Goal: Check status: Check status

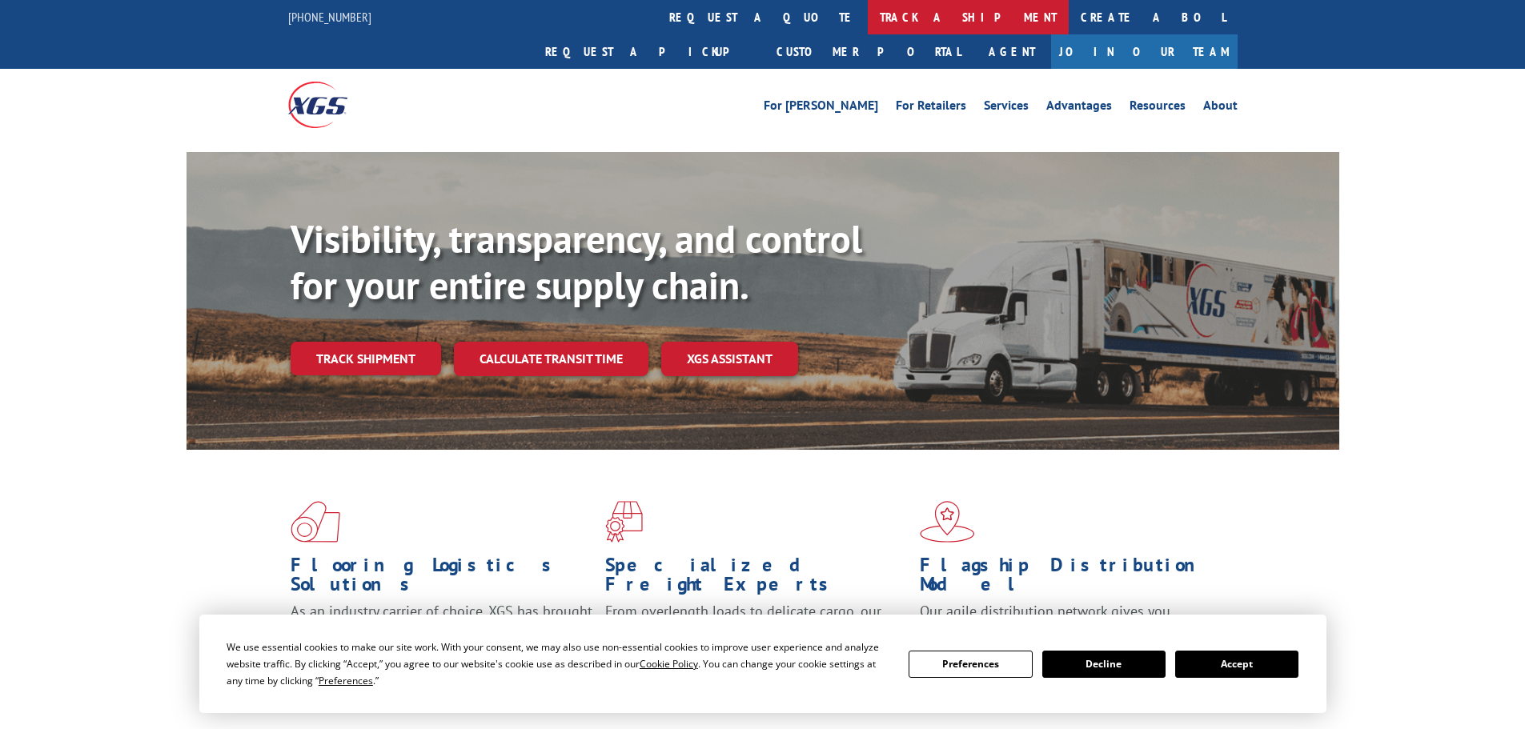
click at [868, 14] on link "track a shipment" at bounding box center [968, 17] width 201 height 34
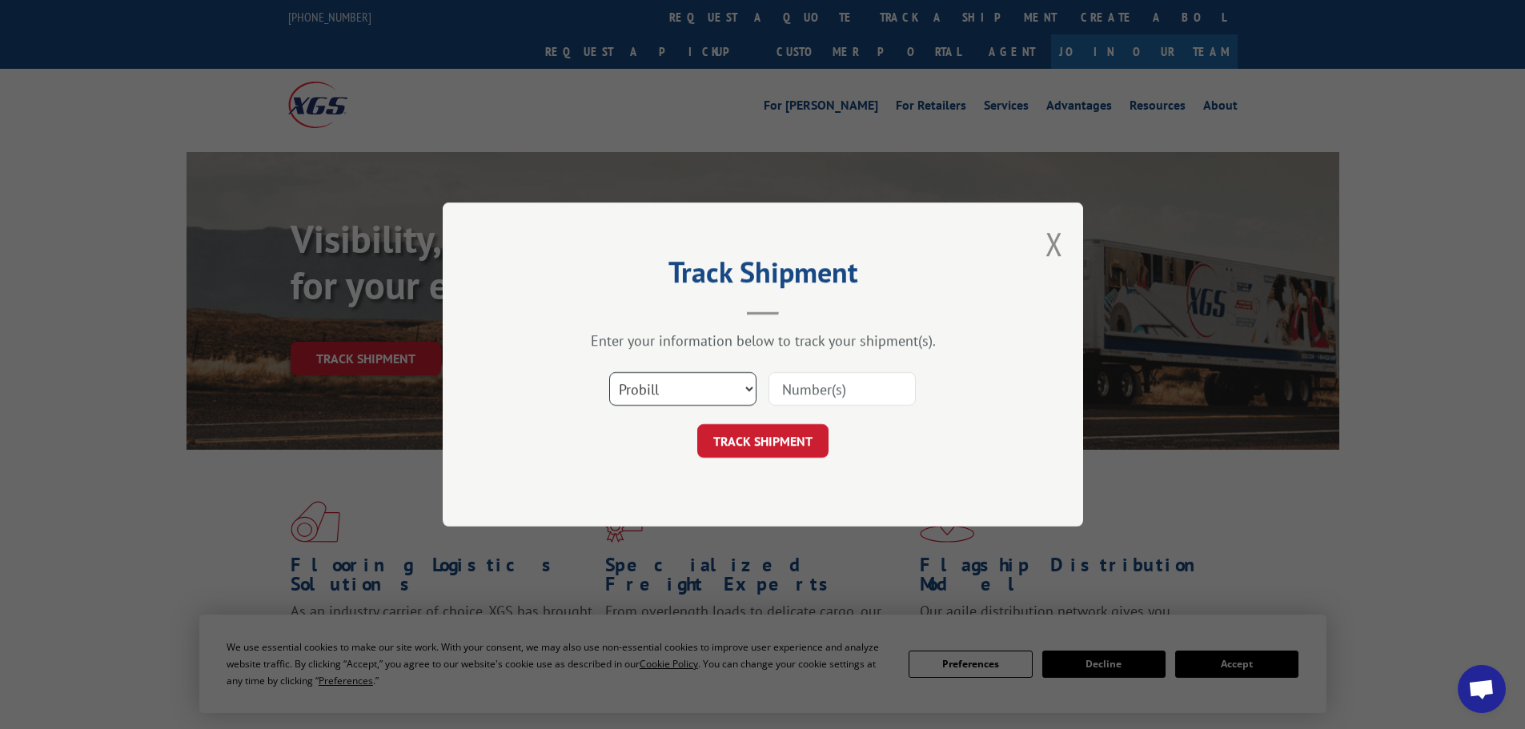
click at [690, 399] on select "Select category... Probill BOL PO" at bounding box center [682, 389] width 147 height 34
click at [672, 508] on div "Track Shipment Enter your information below to track your shipment(s). Select c…" at bounding box center [763, 365] width 640 height 324
click at [671, 394] on select "Select category... Probill BOL PO" at bounding box center [682, 389] width 147 height 34
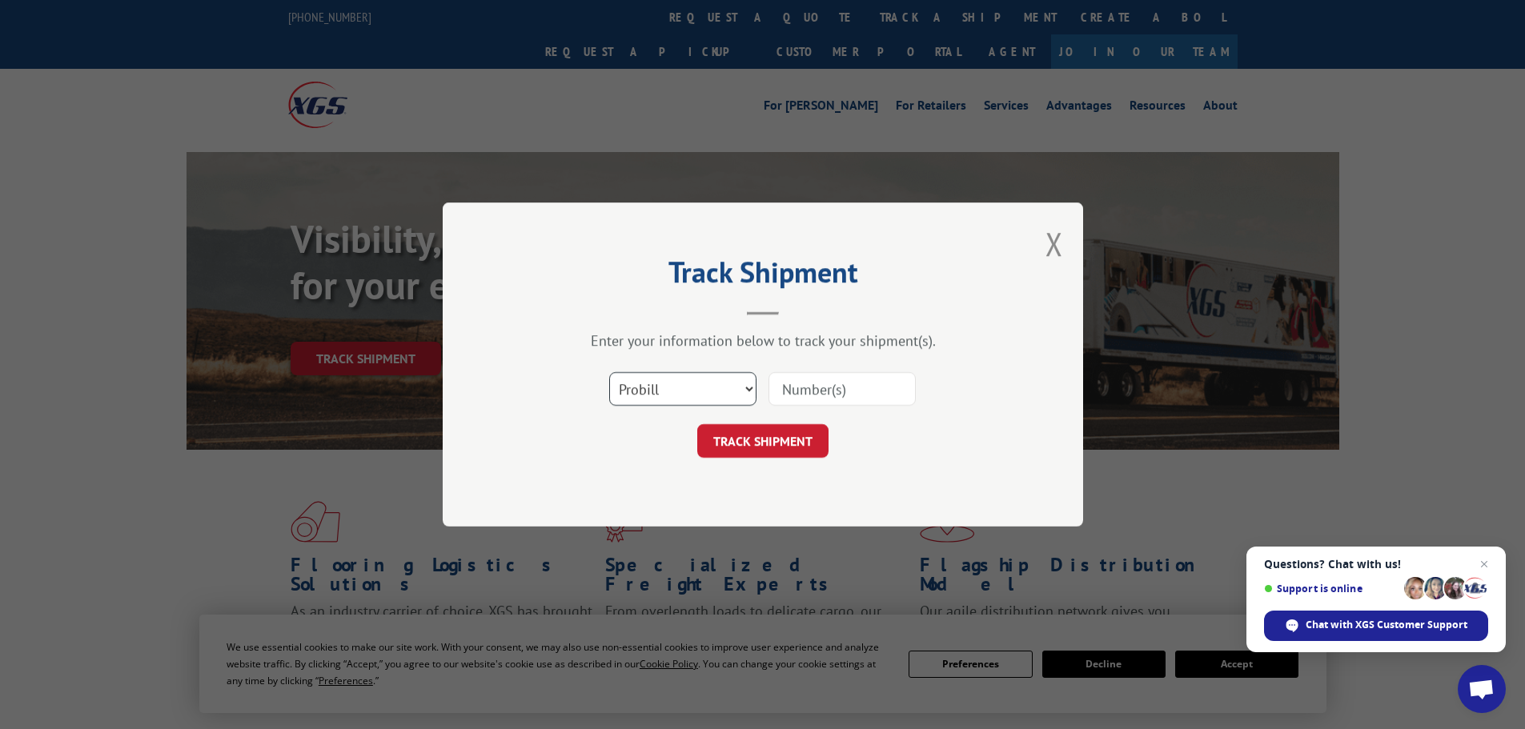
select select "po"
click at [609, 372] on select "Select category... Probill BOL PO" at bounding box center [682, 389] width 147 height 34
drag, startPoint x: 708, startPoint y: 406, endPoint x: 708, endPoint y: 395, distance: 10.4
click at [708, 400] on select "Select category... Probill BOL PO" at bounding box center [682, 389] width 147 height 34
click at [803, 407] on div at bounding box center [842, 389] width 147 height 37
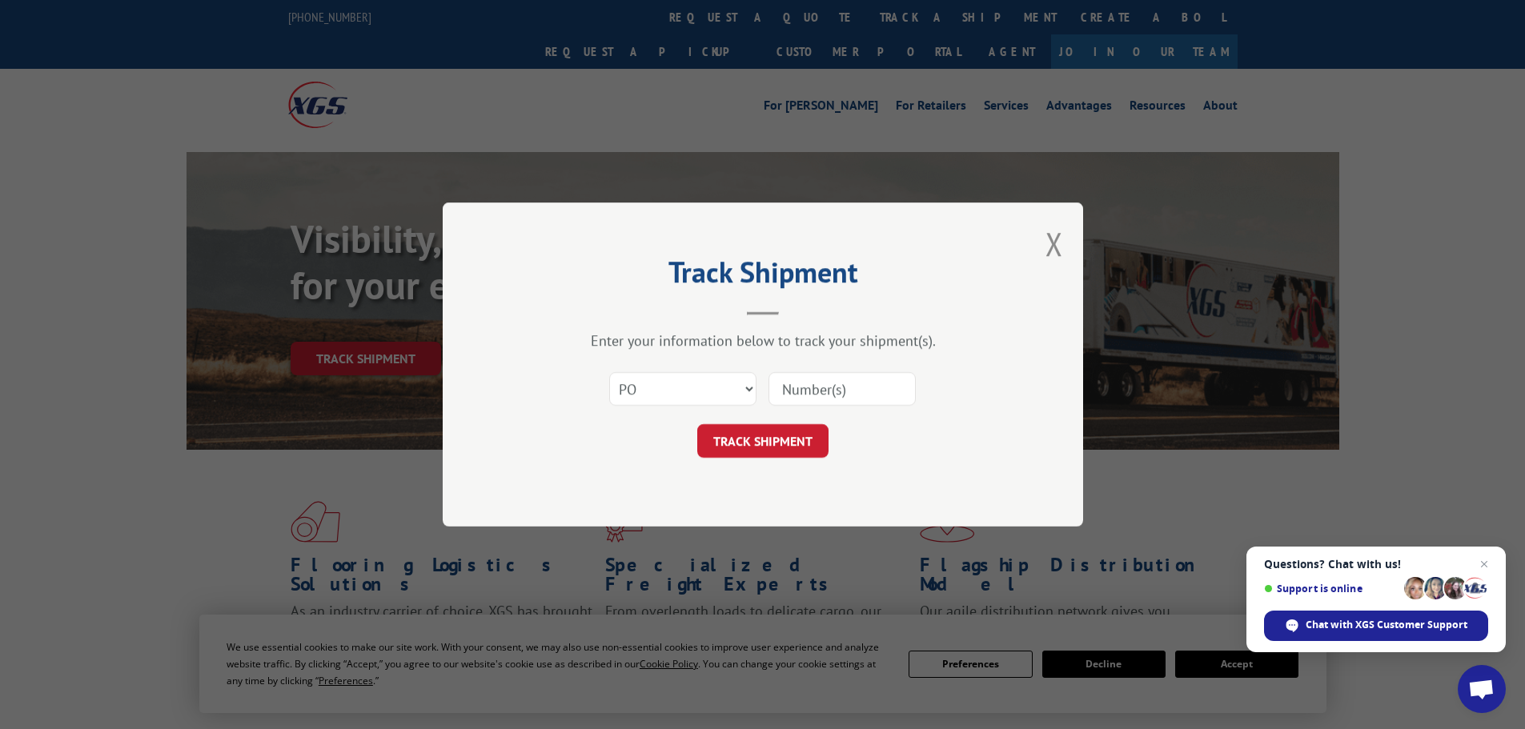
click at [819, 398] on input at bounding box center [842, 389] width 147 height 34
type input "23502494"
click button "TRACK SHIPMENT" at bounding box center [762, 441] width 131 height 34
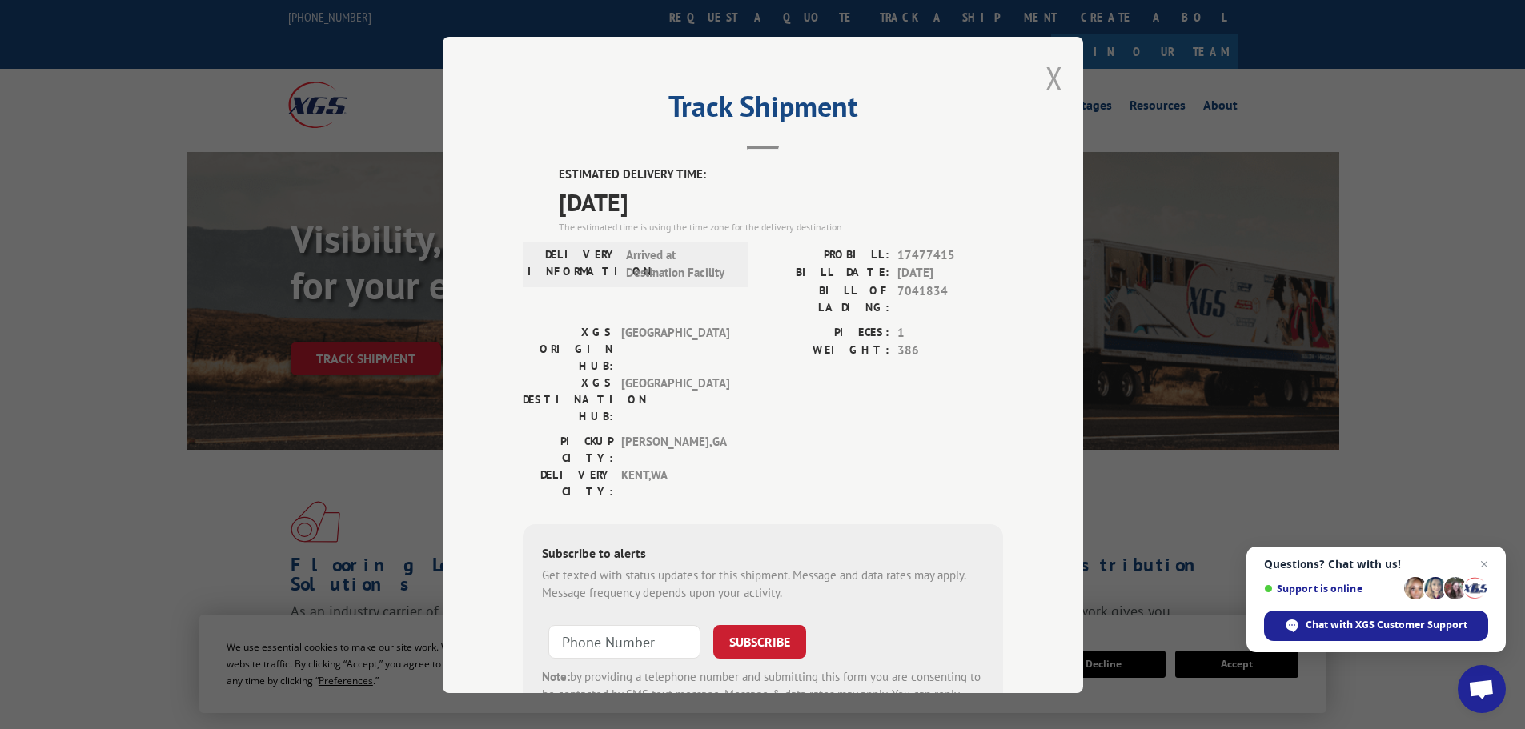
click at [1054, 69] on button "Close modal" at bounding box center [1055, 78] width 18 height 42
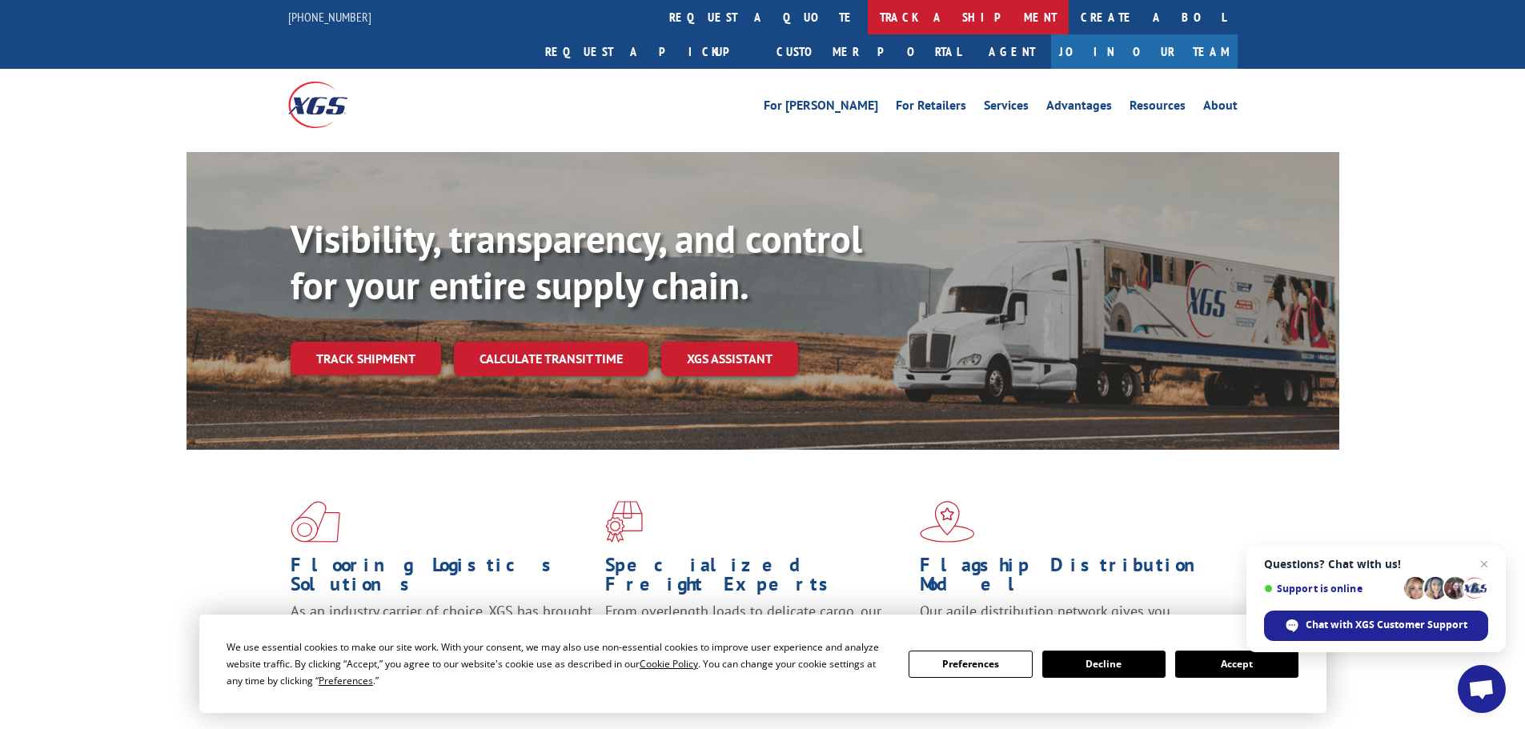
click at [868, 12] on link "track a shipment" at bounding box center [968, 17] width 201 height 34
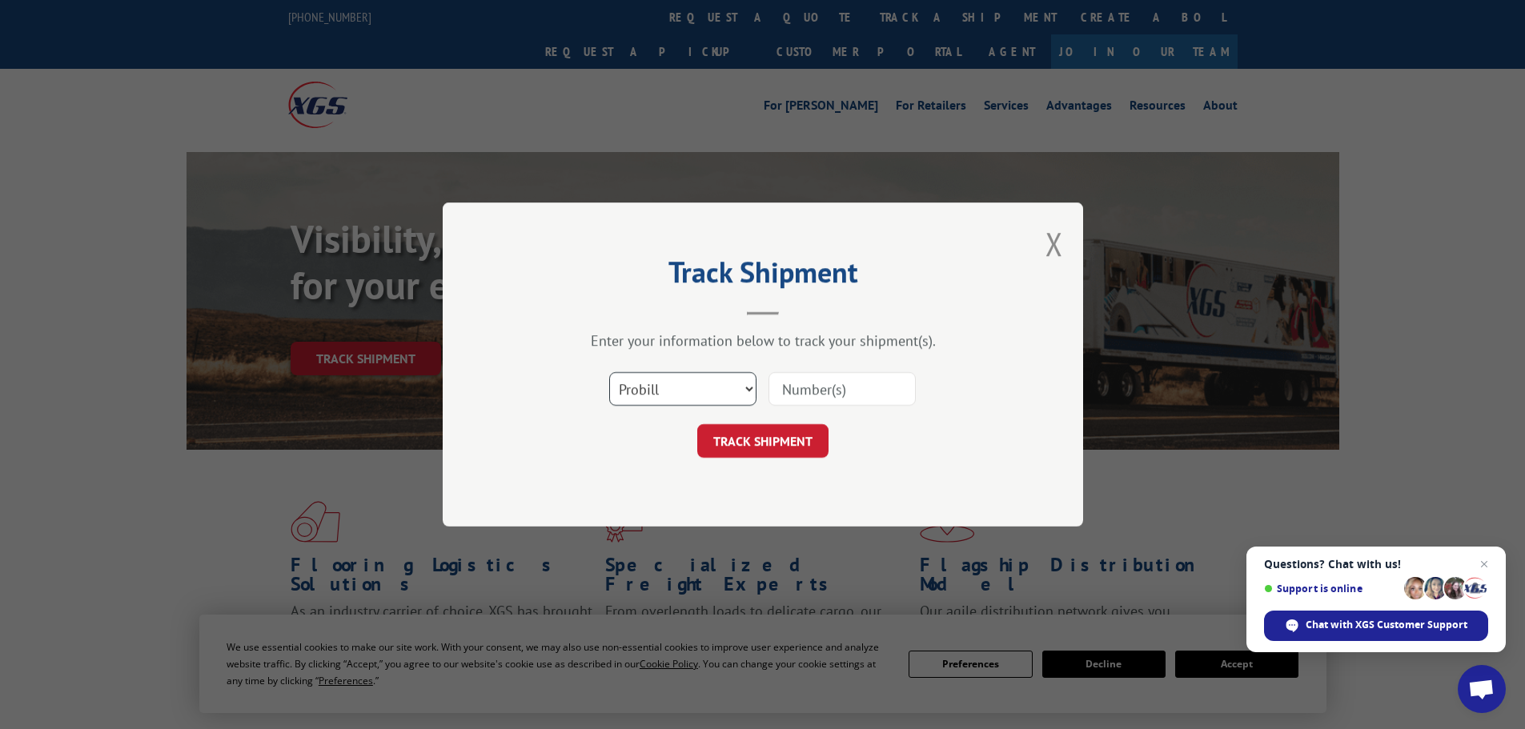
drag, startPoint x: 652, startPoint y: 379, endPoint x: 654, endPoint y: 400, distance: 21.7
click at [653, 387] on select "Select category... Probill BOL PO" at bounding box center [682, 389] width 147 height 34
select select "po"
click at [609, 372] on select "Select category... Probill BOL PO" at bounding box center [682, 389] width 147 height 34
click at [835, 393] on input at bounding box center [842, 389] width 147 height 34
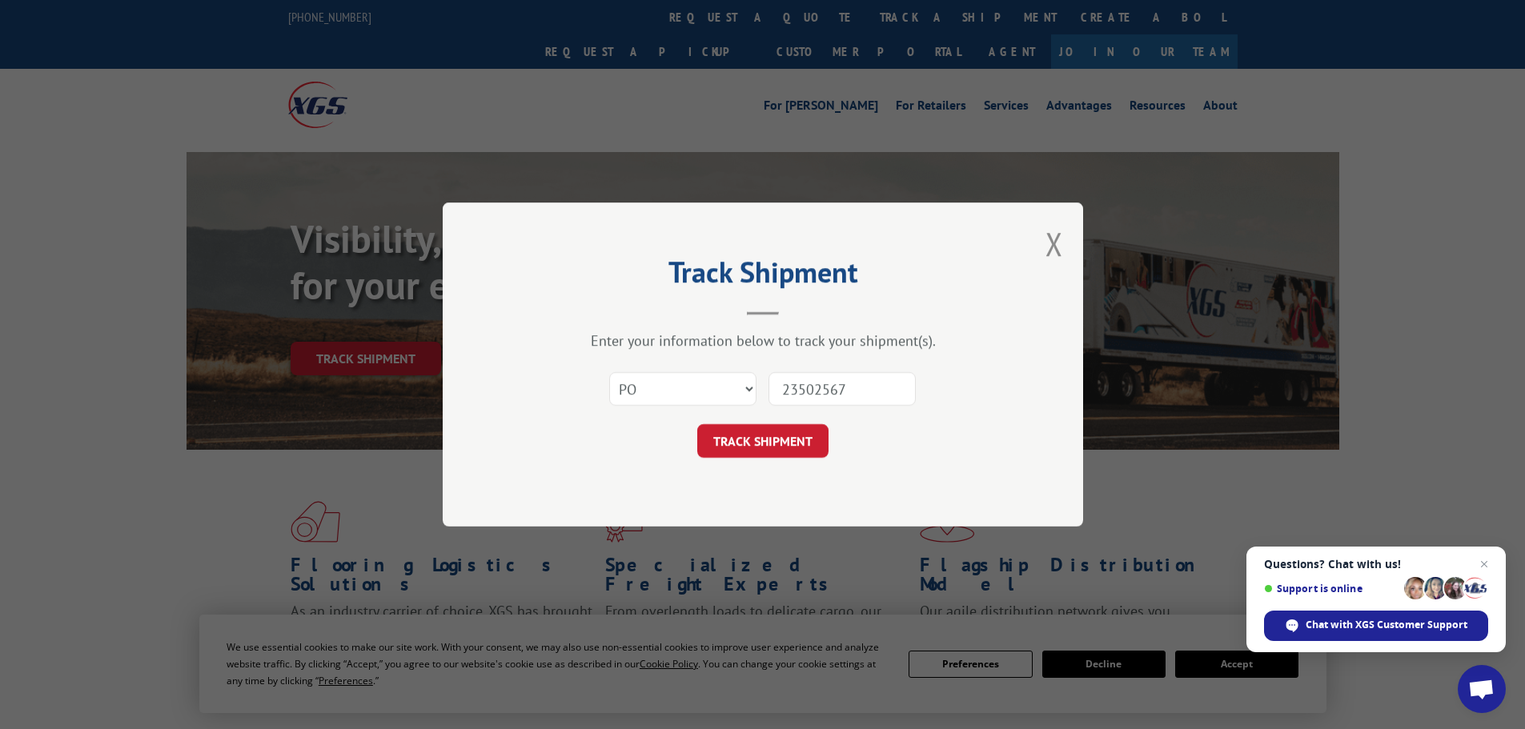
type input "23502567"
click at [697, 424] on button "TRACK SHIPMENT" at bounding box center [762, 441] width 131 height 34
